Goal: Navigation & Orientation: Find specific page/section

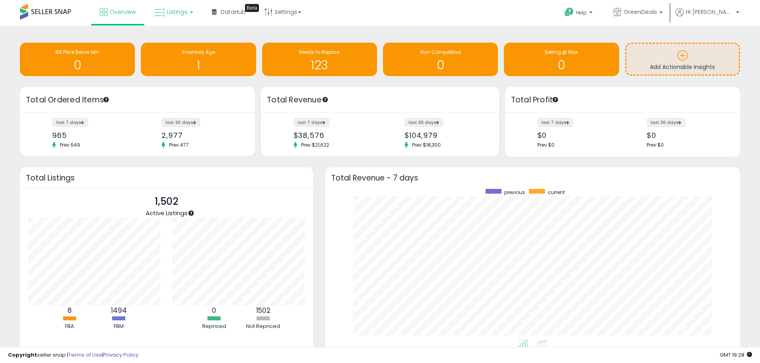
click at [175, 12] on span "Listings" at bounding box center [177, 12] width 21 height 8
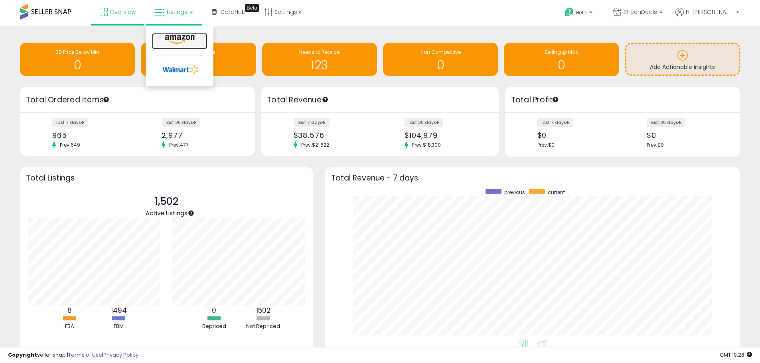
click at [179, 40] on icon at bounding box center [179, 39] width 35 height 10
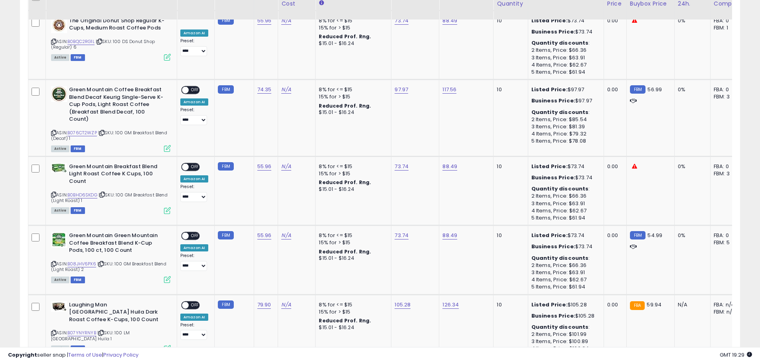
scroll to position [678, 0]
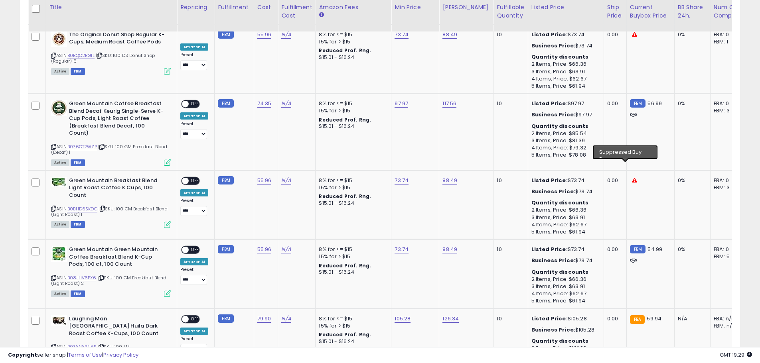
click at [632, 178] on icon at bounding box center [634, 180] width 5 height 5
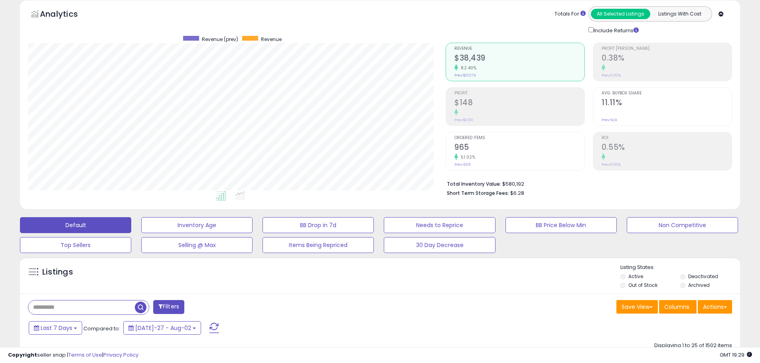
scroll to position [80, 0]
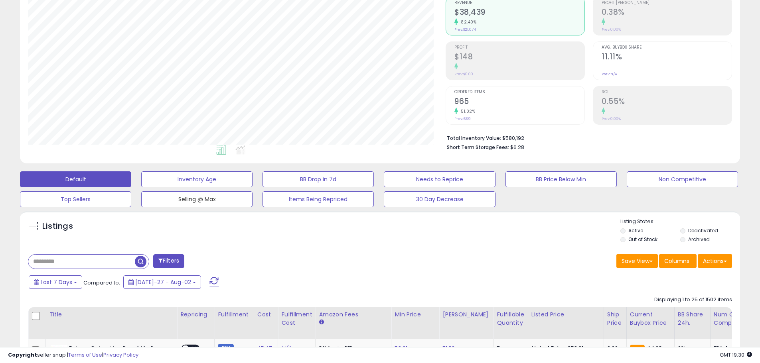
click at [191, 187] on button "Selling @ Max" at bounding box center [196, 180] width 111 height 16
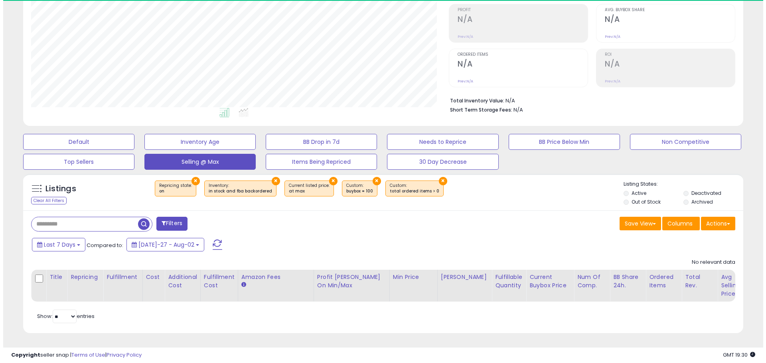
scroll to position [164, 418]
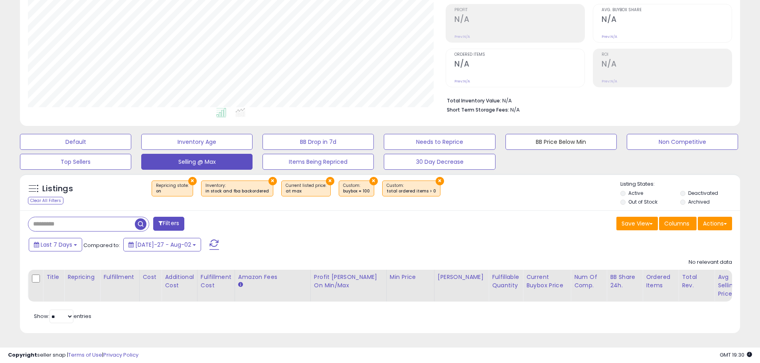
click at [131, 138] on button "BB Price Below Min" at bounding box center [75, 142] width 111 height 16
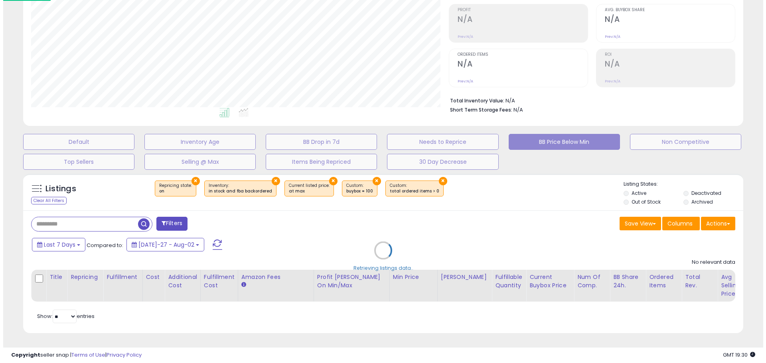
scroll to position [398758, 398500]
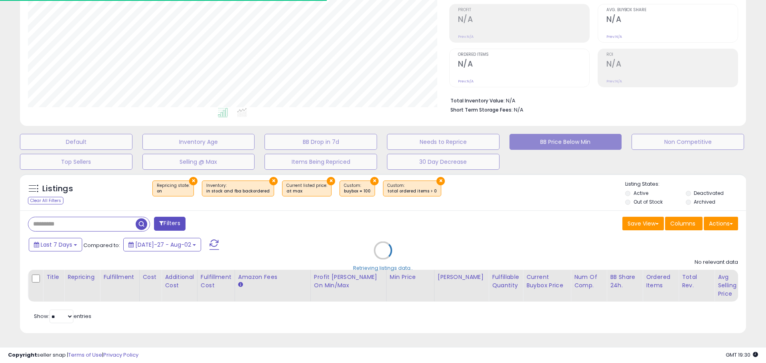
select select "**"
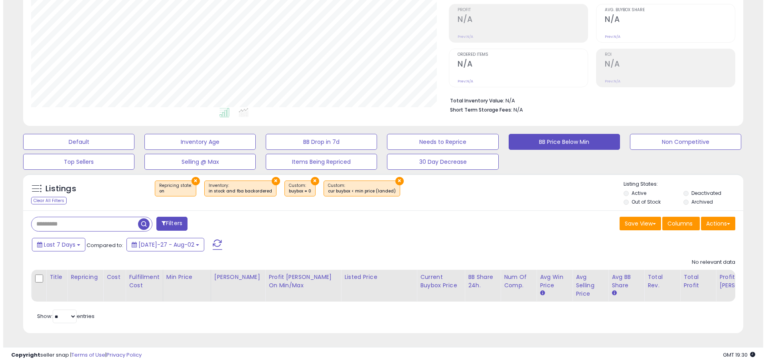
scroll to position [123, 0]
click at [188, 177] on button "×" at bounding box center [192, 181] width 8 height 8
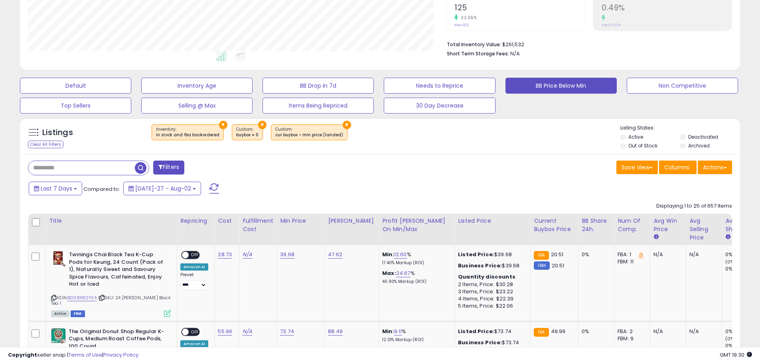
scroll to position [163, 0]
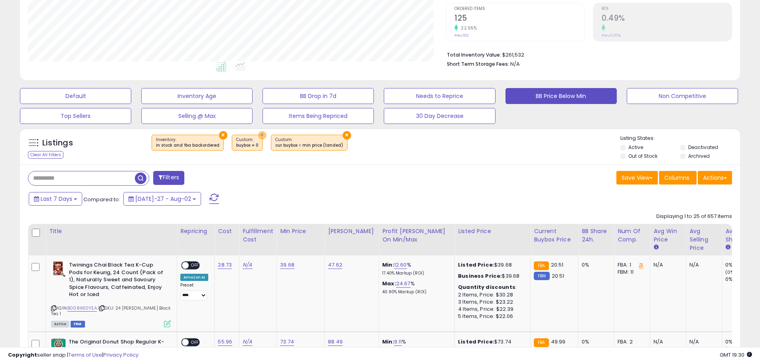
click at [258, 134] on button "×" at bounding box center [262, 135] width 8 height 8
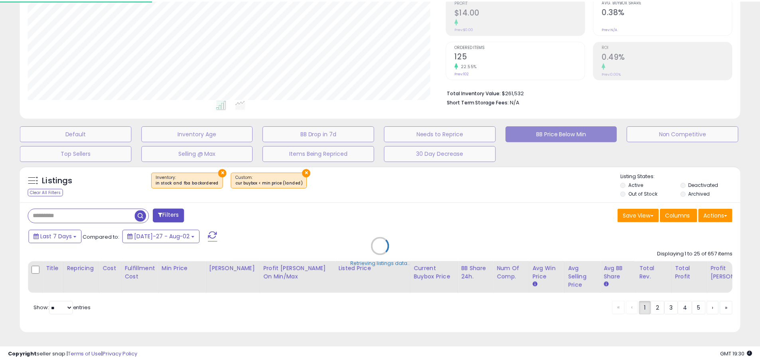
scroll to position [0, 0]
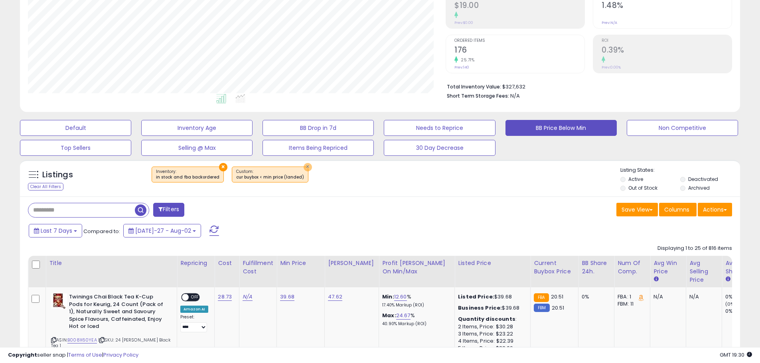
click at [304, 168] on button "×" at bounding box center [308, 167] width 8 height 8
click at [219, 166] on button "×" at bounding box center [223, 167] width 8 height 8
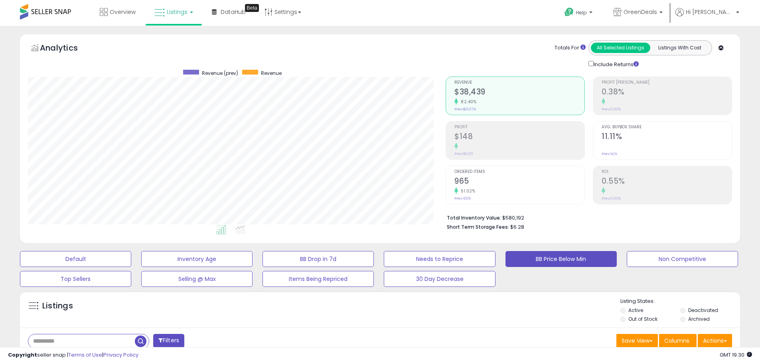
click at [687, 48] on button "Listings With Cost" at bounding box center [679, 48] width 59 height 10
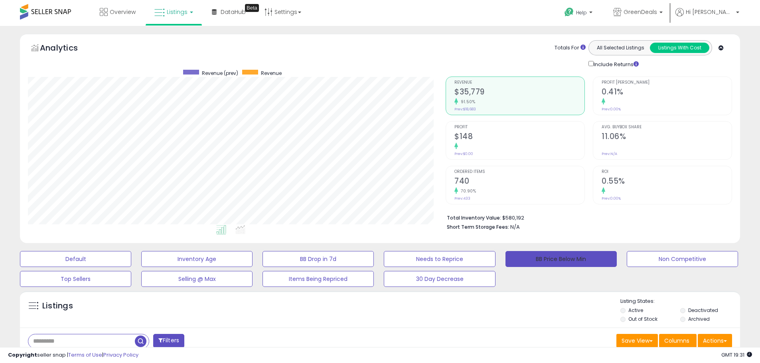
click at [561, 262] on button "BB Price Below Min" at bounding box center [560, 259] width 111 height 16
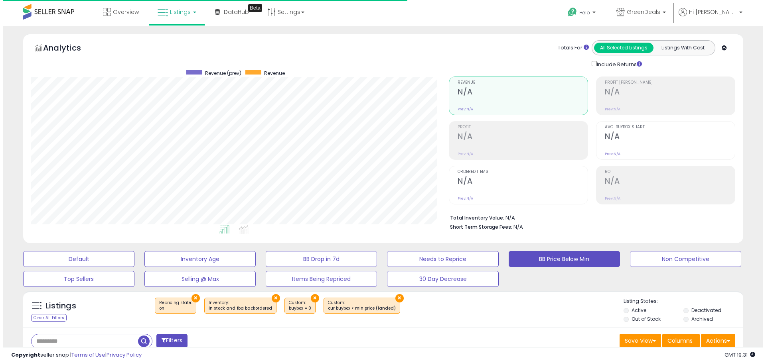
scroll to position [164, 418]
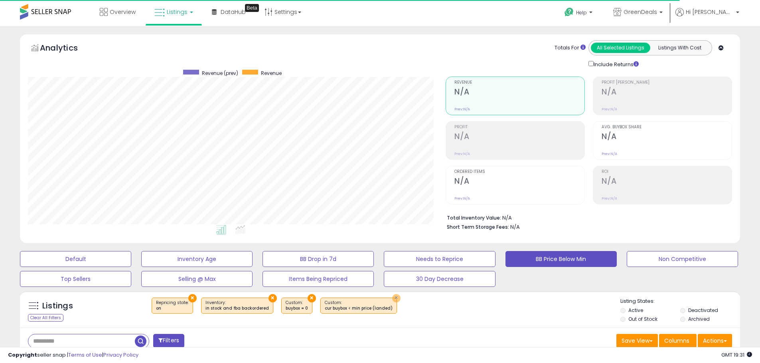
click at [392, 299] on button "×" at bounding box center [396, 298] width 8 height 8
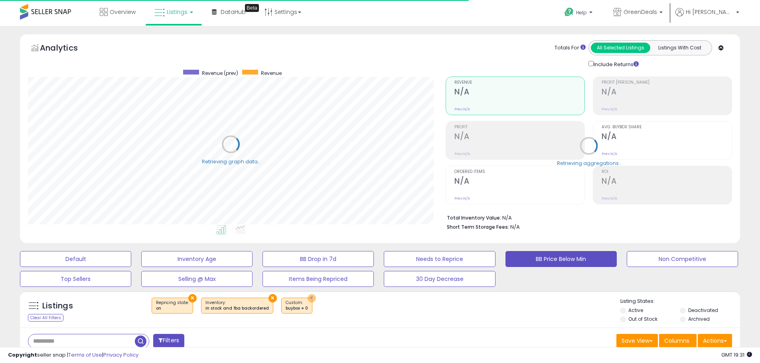
click at [308, 298] on button "×" at bounding box center [312, 298] width 8 height 8
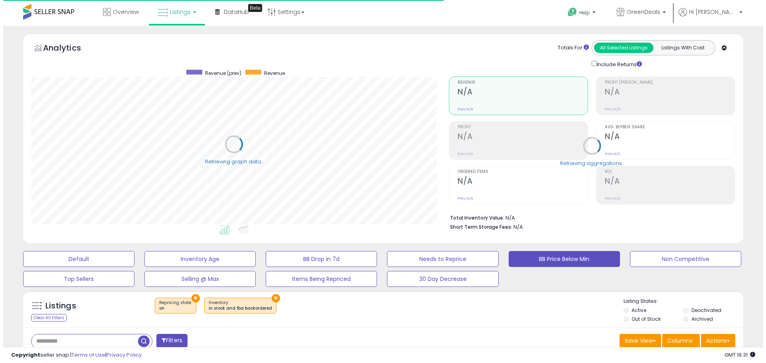
scroll to position [398758, 398504]
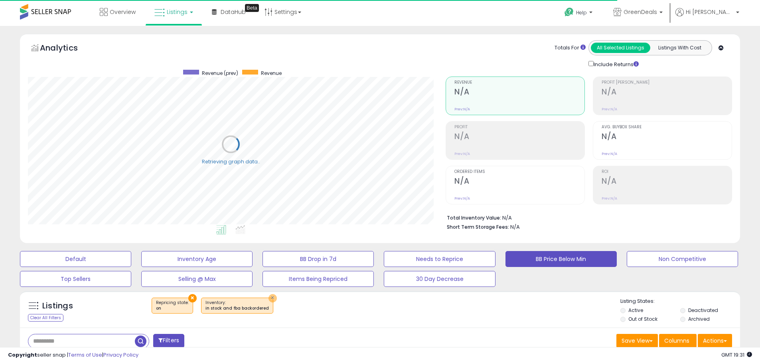
click at [268, 300] on button "×" at bounding box center [272, 298] width 8 height 8
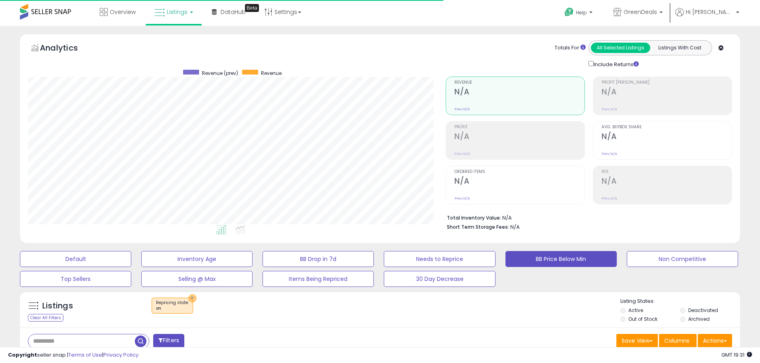
click at [189, 299] on button "×" at bounding box center [192, 298] width 8 height 8
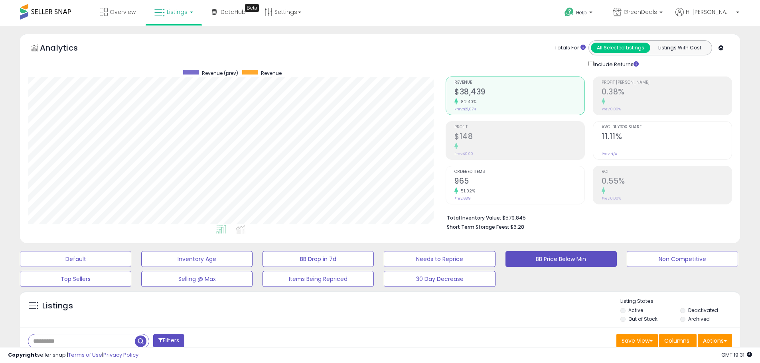
click at [174, 13] on span "Listings" at bounding box center [177, 12] width 21 height 8
click at [175, 40] on icon at bounding box center [179, 39] width 35 height 10
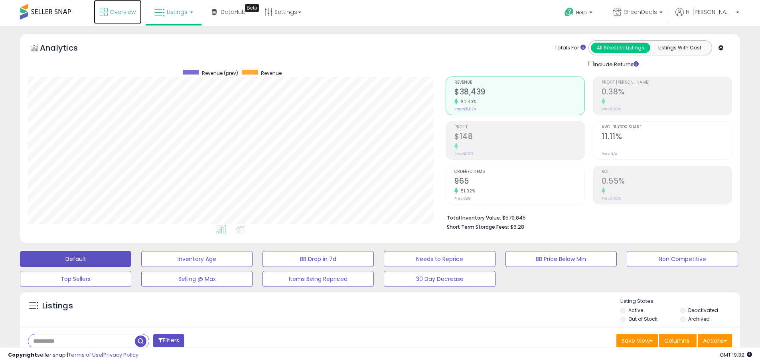
click at [109, 8] on link "Overview" at bounding box center [118, 12] width 48 height 24
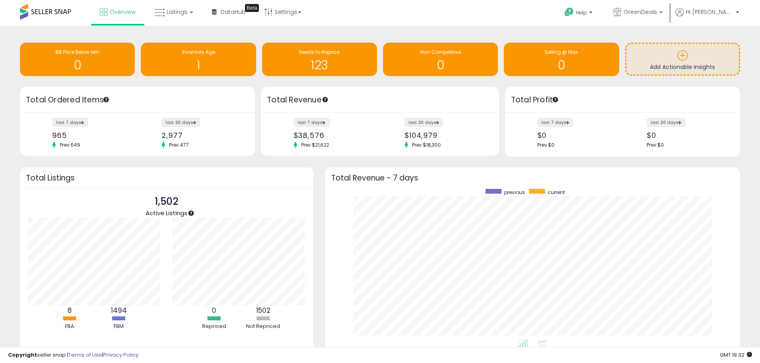
click at [560, 120] on label "last 7 days" at bounding box center [555, 122] width 36 height 9
click at [329, 55] on span "Needs to Reprice" at bounding box center [319, 52] width 40 height 7
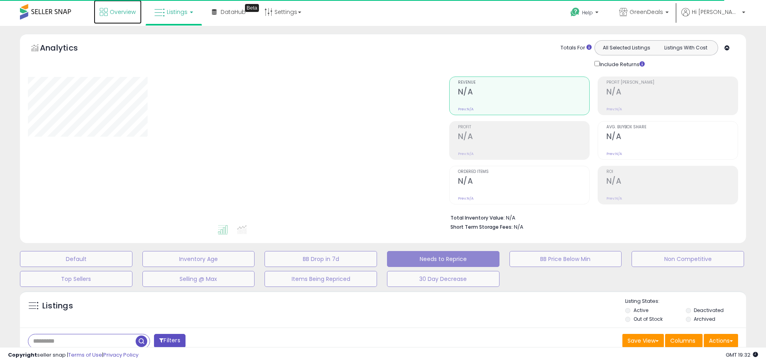
click at [118, 13] on span "Overview" at bounding box center [123, 12] width 26 height 8
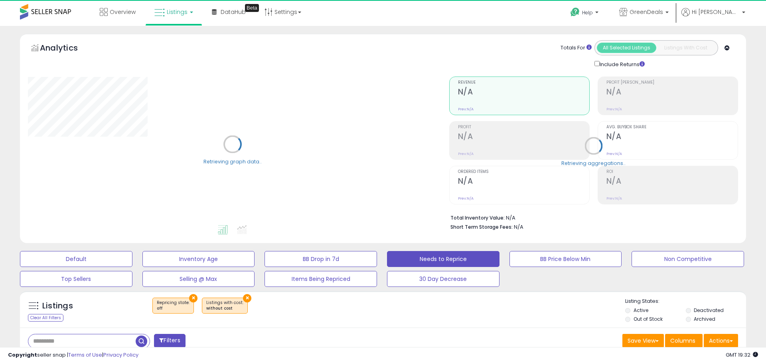
select select "**"
drag, startPoint x: 47, startPoint y: 15, endPoint x: 50, endPoint y: 11, distance: 4.9
click at [47, 15] on span at bounding box center [45, 12] width 51 height 16
click at [50, 11] on span at bounding box center [45, 12] width 51 height 16
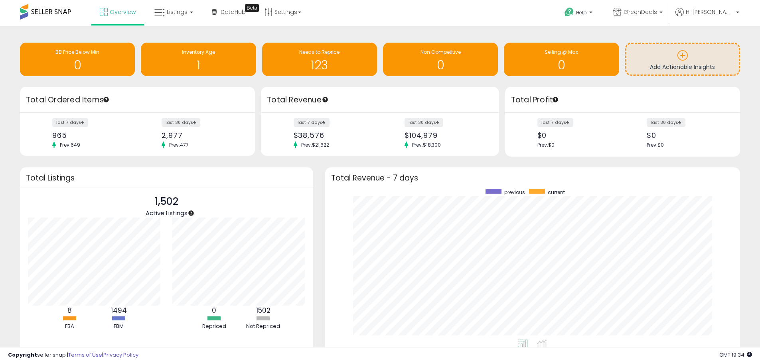
drag, startPoint x: 413, startPoint y: 57, endPoint x: 398, endPoint y: 30, distance: 30.9
click at [398, 30] on div "Retrieving insights data.. BB Price Below Min 0 Inventory Age 1 Needs to Repric…" at bounding box center [380, 217] width 760 height 382
